Goal: Task Accomplishment & Management: Use online tool/utility

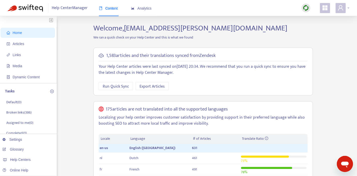
click at [344, 7] on span at bounding box center [341, 8] width 10 height 10
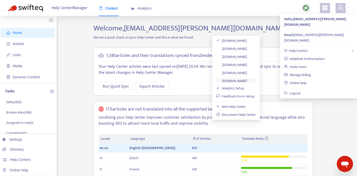
click at [245, 81] on link "[DOMAIN_NAME]" at bounding box center [231, 81] width 31 height 6
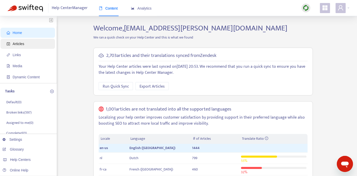
click at [22, 45] on span "Articles" at bounding box center [19, 44] width 12 height 4
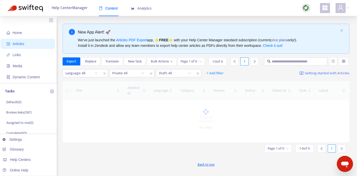
click at [146, 66] on div "Export Replace Translate New Task Bulk Actions" at bounding box center [120, 62] width 114 height 8
click at [97, 77] on div "Language: All" at bounding box center [82, 74] width 38 height 8
click at [73, 101] on div "en-us" at bounding box center [111, 100] width 88 height 6
click at [158, 77] on input "search" at bounding box center [145, 74] width 32 height 8
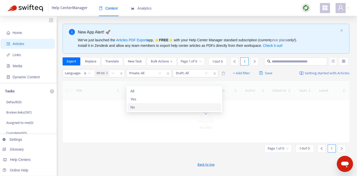
click at [132, 108] on div "No" at bounding box center [174, 108] width 88 height 6
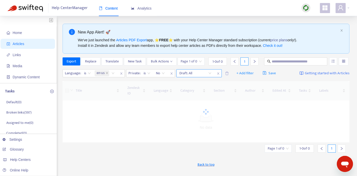
click at [205, 77] on input "search" at bounding box center [195, 74] width 32 height 8
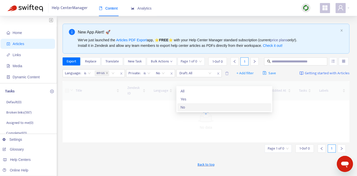
click at [190, 108] on div "No" at bounding box center [224, 108] width 88 height 6
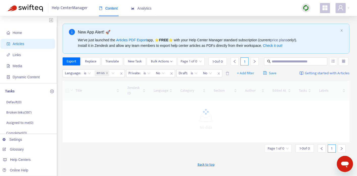
click at [232, 66] on div "Page 1 of 0 1 - 0 of 0 1" at bounding box center [218, 62] width 81 height 8
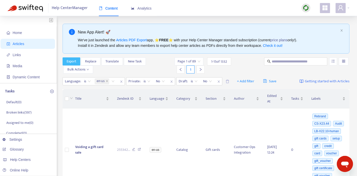
click at [76, 63] on span "Export" at bounding box center [72, 62] width 10 height 6
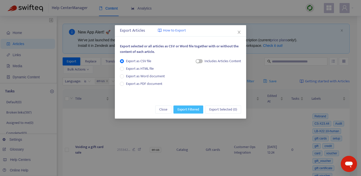
click at [190, 110] on span "Export Filtered" at bounding box center [188, 110] width 22 height 6
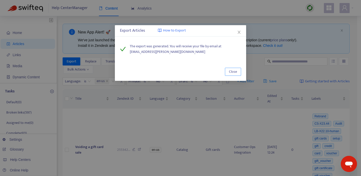
click at [234, 72] on span "Close" at bounding box center [233, 72] width 8 height 6
